Goal: Information Seeking & Learning: Learn about a topic

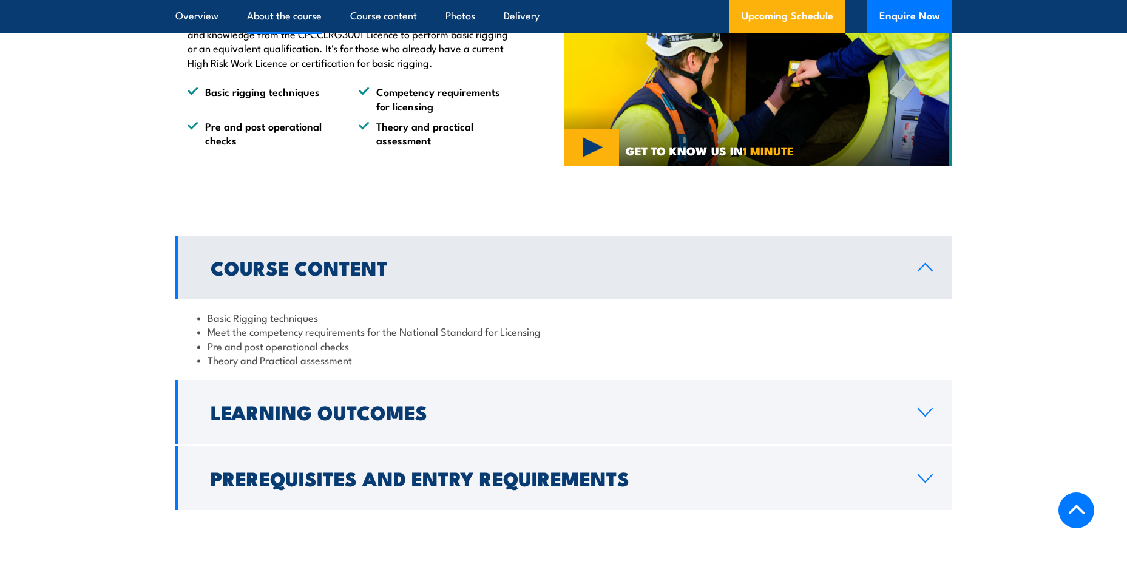
scroll to position [910, 0]
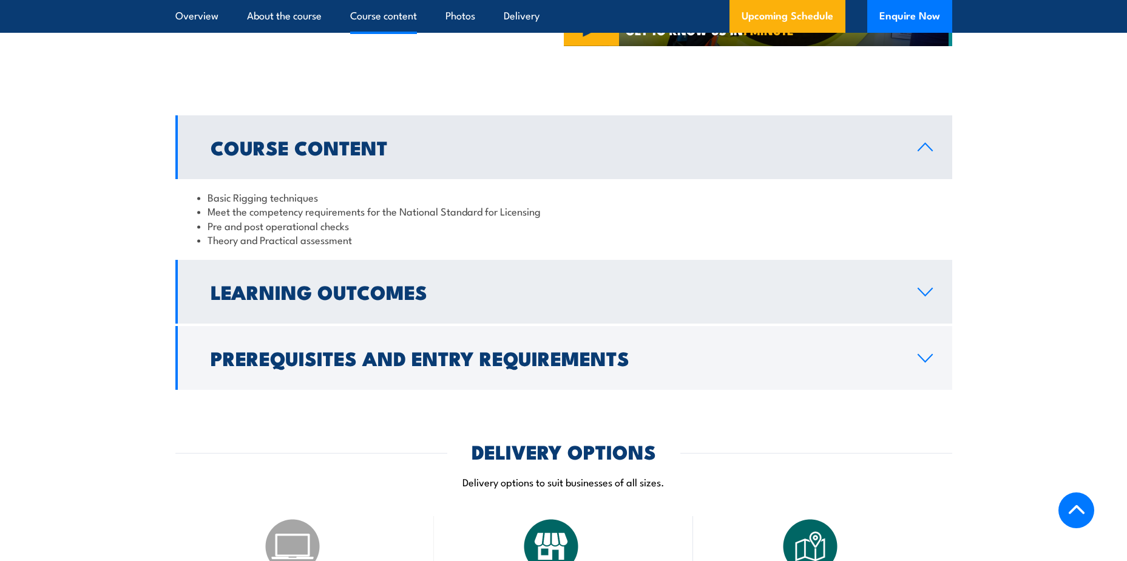
click at [915, 291] on link "Learning Outcomes" at bounding box center [563, 292] width 777 height 64
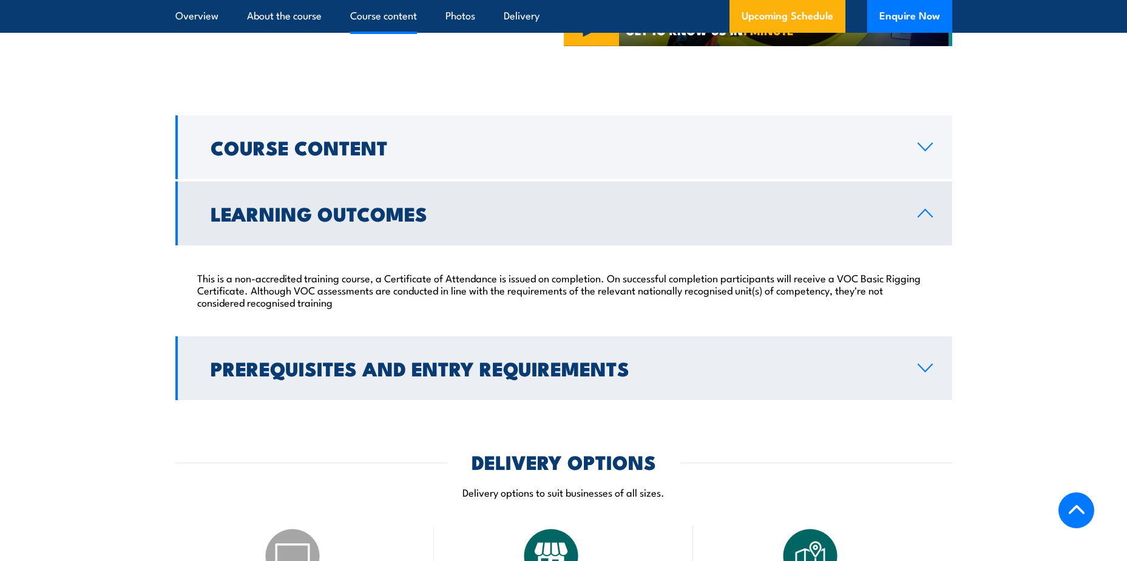
click at [543, 359] on h2 "Prerequisites and Entry Requirements" at bounding box center [555, 367] width 688 height 17
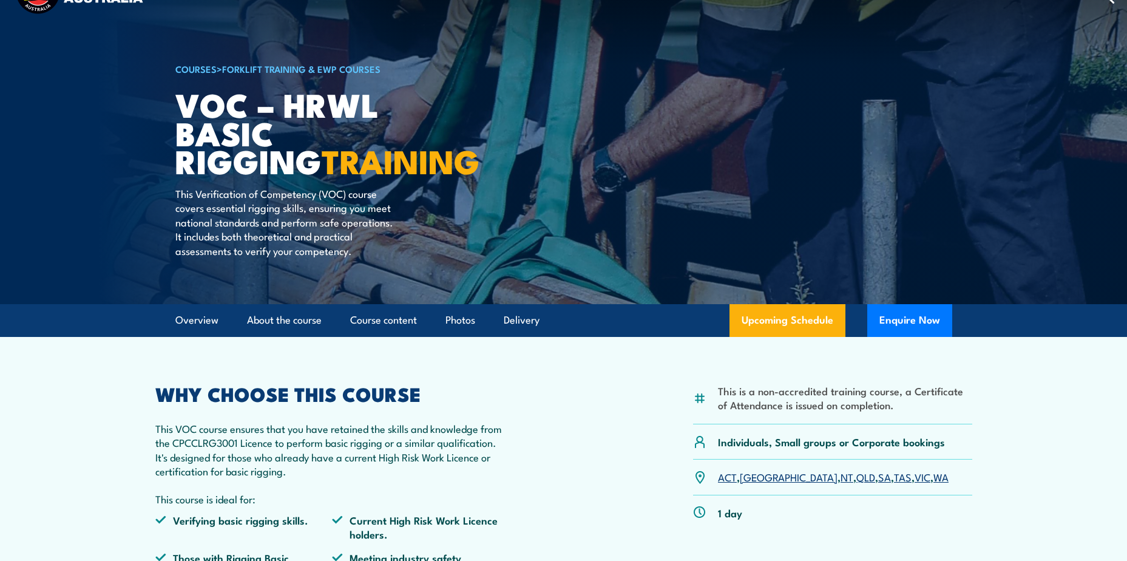
scroll to position [0, 0]
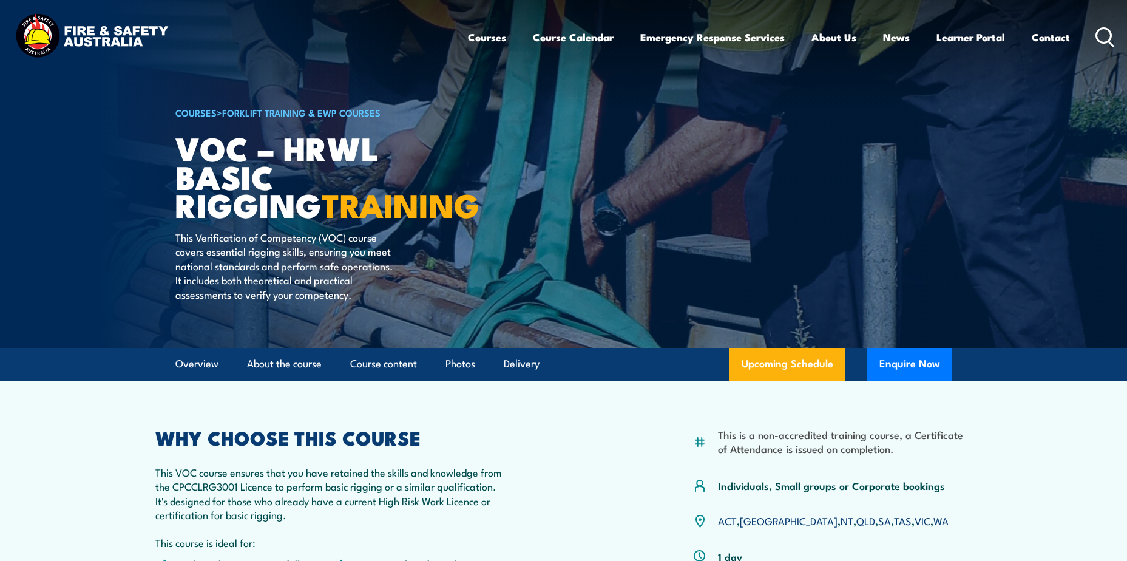
click at [1103, 38] on icon at bounding box center [1105, 37] width 19 height 20
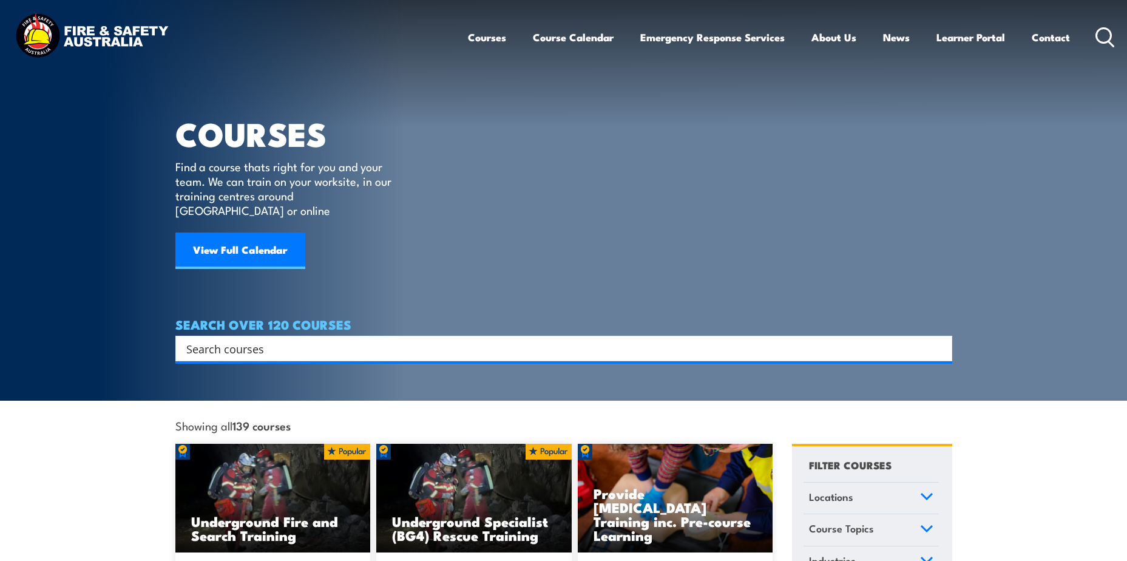
click at [294, 339] on input "Search input" at bounding box center [555, 348] width 739 height 18
type input "rigging"
